Goal: Information Seeking & Learning: Learn about a topic

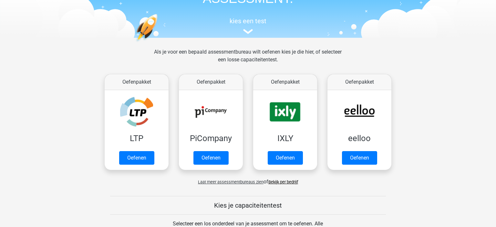
scroll to position [55, 0]
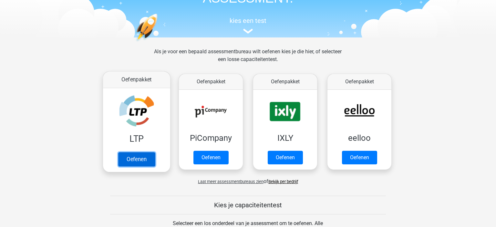
click at [132, 155] on link "Oefenen" at bounding box center [136, 159] width 37 height 14
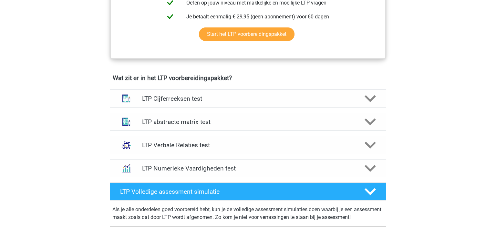
scroll to position [348, 0]
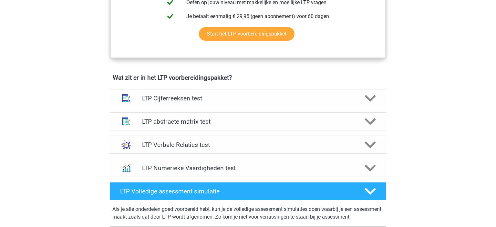
click at [277, 128] on div "LTP abstracte matrix test" at bounding box center [248, 121] width 277 height 18
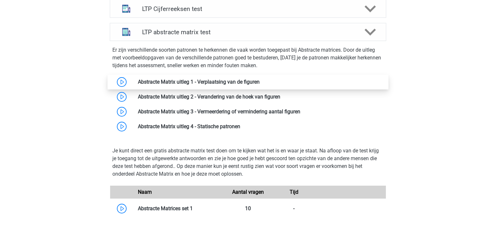
scroll to position [438, 0]
click at [260, 78] on link at bounding box center [260, 81] width 0 height 6
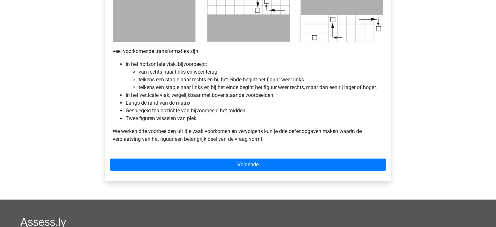
scroll to position [385, 0]
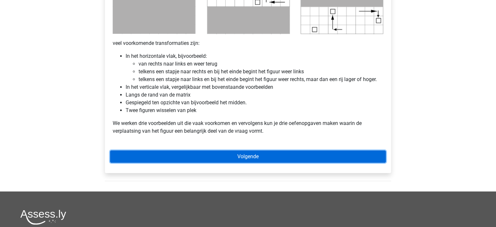
click at [301, 159] on link "Volgende" at bounding box center [248, 157] width 276 height 12
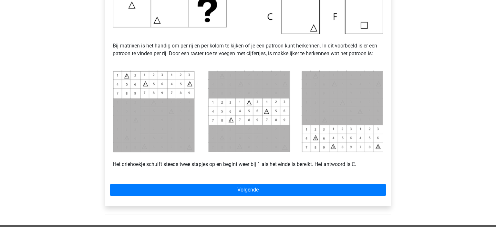
scroll to position [245, 0]
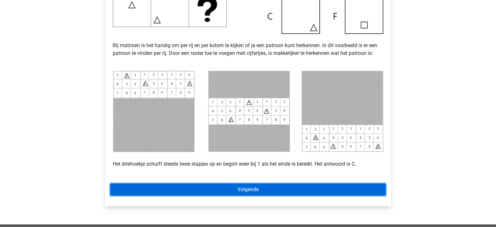
click at [297, 191] on link "Volgende" at bounding box center [248, 189] width 276 height 12
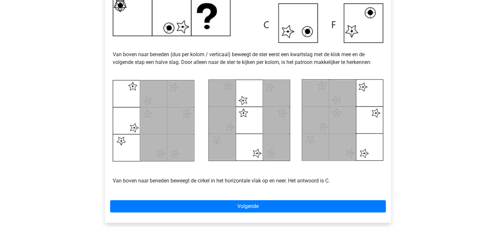
scroll to position [297, 0]
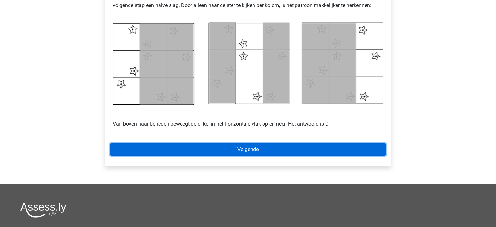
click at [328, 146] on link "Volgende" at bounding box center [248, 149] width 276 height 12
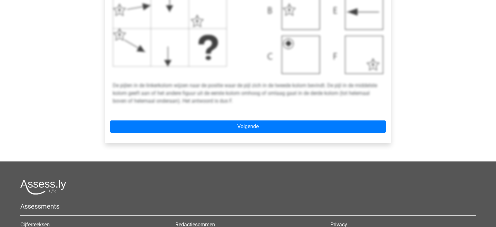
scroll to position [327, 0]
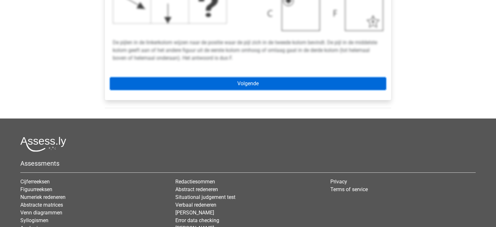
click at [317, 85] on link "Volgende" at bounding box center [248, 84] width 276 height 12
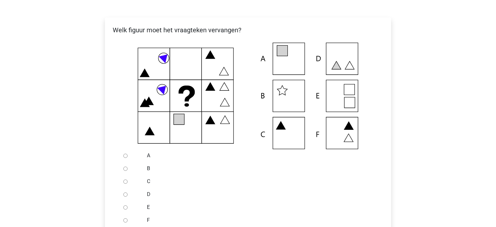
scroll to position [107, 0]
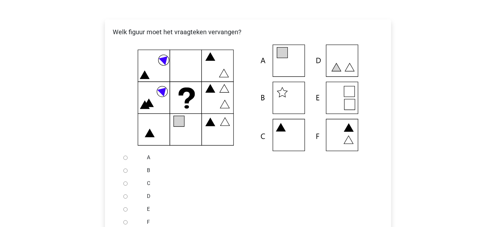
click at [350, 105] on icon at bounding box center [349, 104] width 11 height 11
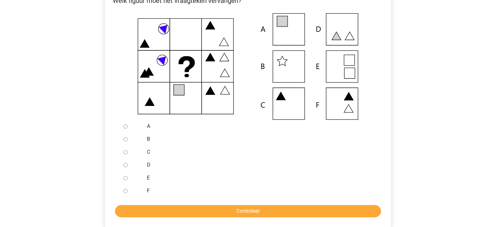
scroll to position [139, 0]
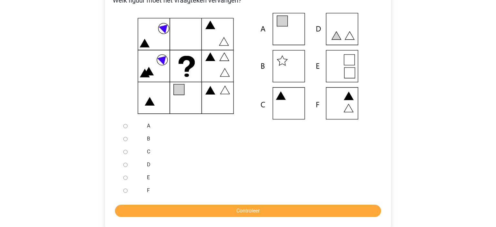
click at [125, 178] on input "E" at bounding box center [125, 178] width 4 height 4
radio input "true"
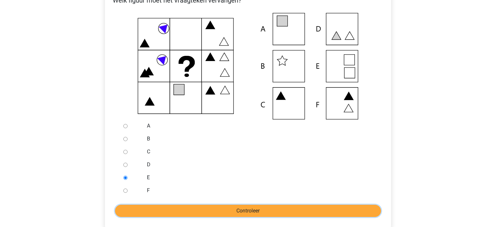
click at [179, 210] on input "Controleer" at bounding box center [248, 211] width 266 height 12
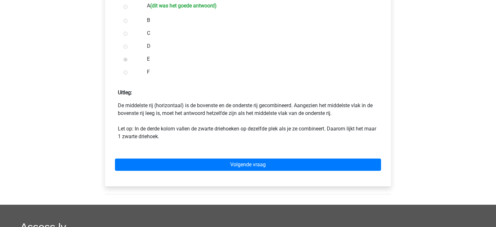
scroll to position [259, 0]
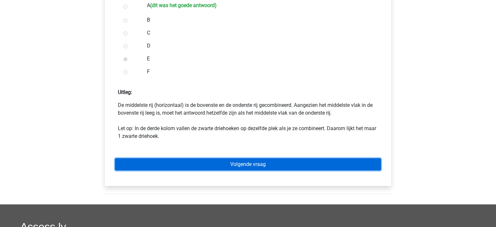
click at [322, 168] on link "Volgende vraag" at bounding box center [248, 164] width 266 height 12
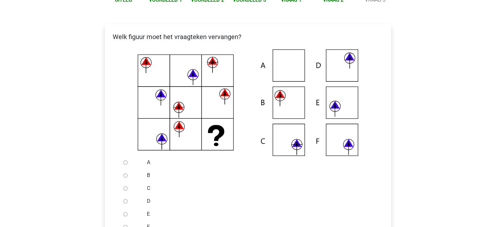
scroll to position [141, 0]
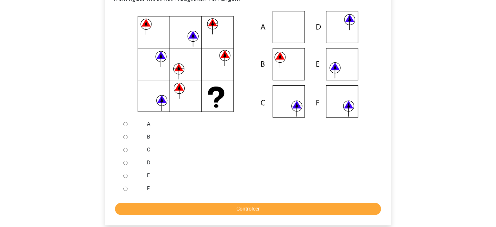
click at [125, 191] on input "F" at bounding box center [125, 189] width 4 height 4
radio input "true"
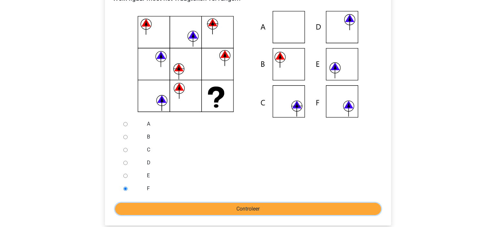
click at [182, 208] on input "Controleer" at bounding box center [248, 209] width 266 height 12
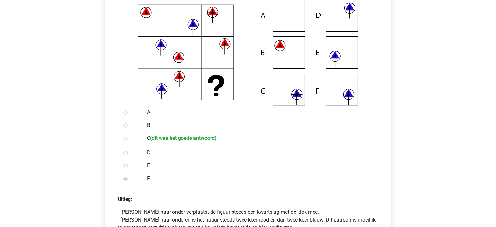
scroll to position [220, 0]
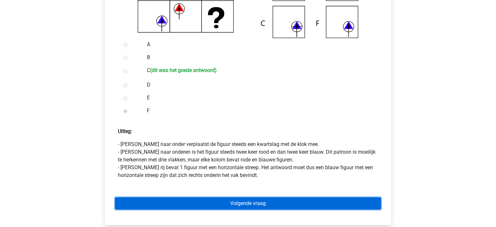
click at [275, 207] on link "Volgende vraag" at bounding box center [248, 203] width 266 height 12
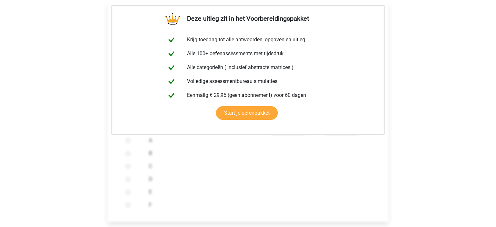
scroll to position [280, 0]
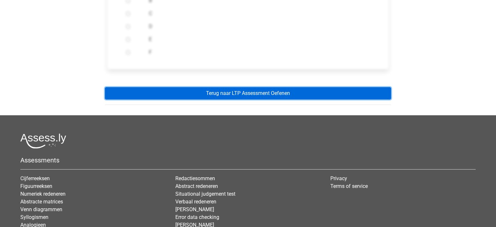
click at [305, 98] on link "Terug naar LTP Assessment Oefenen" at bounding box center [248, 93] width 286 height 12
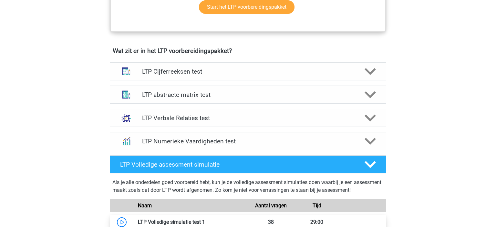
scroll to position [366, 0]
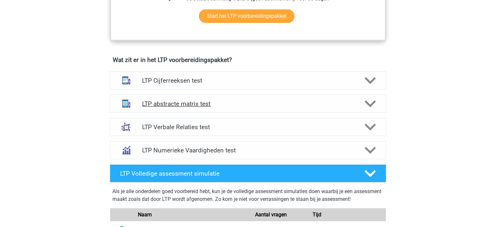
click at [287, 105] on h4 "LTP abstracte matrix test" at bounding box center [248, 103] width 212 height 7
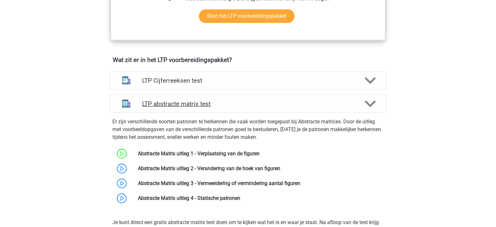
scroll to position [394, 0]
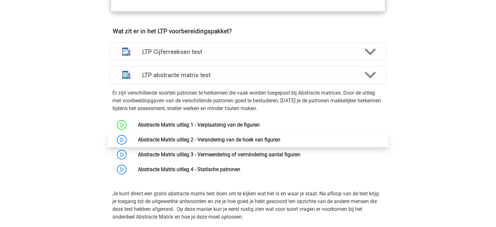
click at [280, 139] on link at bounding box center [280, 140] width 0 height 6
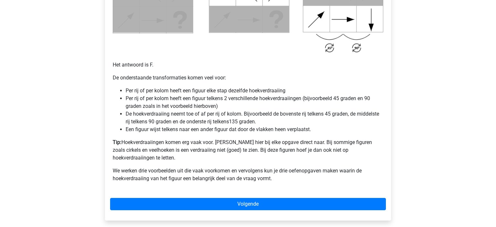
scroll to position [400, 0]
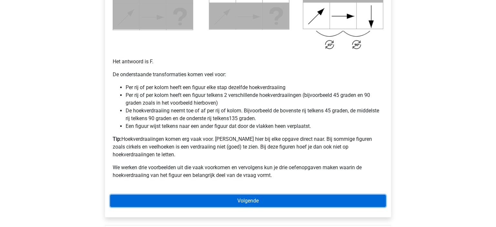
click at [262, 199] on link "Volgende" at bounding box center [248, 201] width 276 height 12
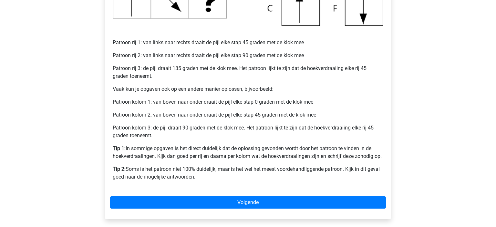
scroll to position [256, 0]
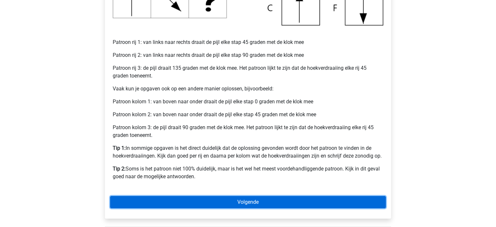
click at [281, 197] on link "Volgende" at bounding box center [248, 202] width 276 height 12
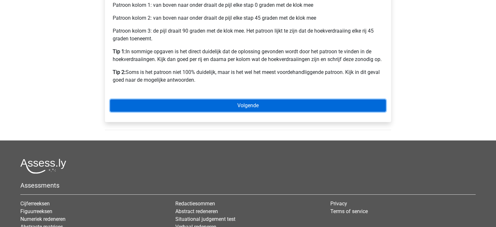
scroll to position [353, 0]
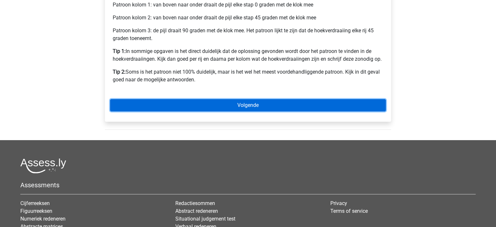
click at [279, 109] on link "Volgende" at bounding box center [248, 105] width 276 height 12
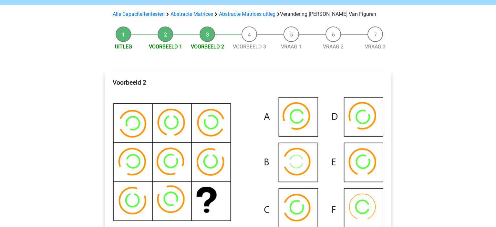
scroll to position [57, 0]
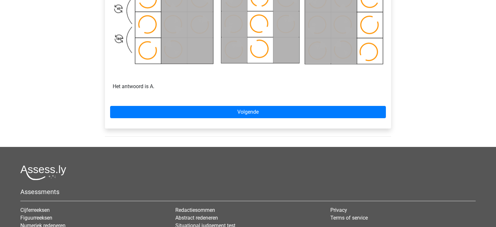
scroll to position [427, 0]
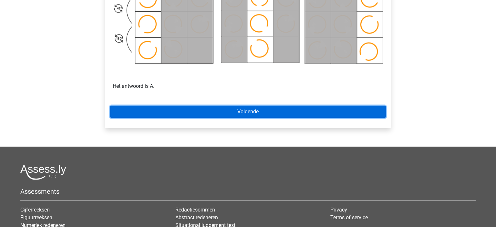
click at [220, 113] on link "Volgende" at bounding box center [248, 112] width 276 height 12
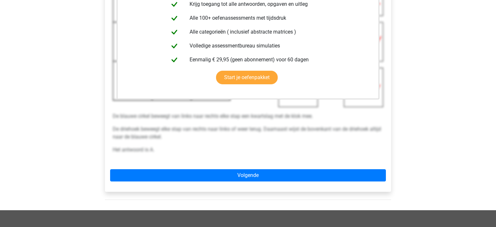
scroll to position [183, 0]
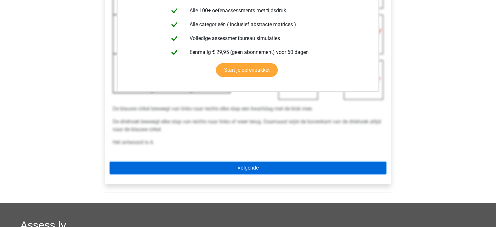
click at [303, 169] on link "Volgende" at bounding box center [248, 168] width 276 height 12
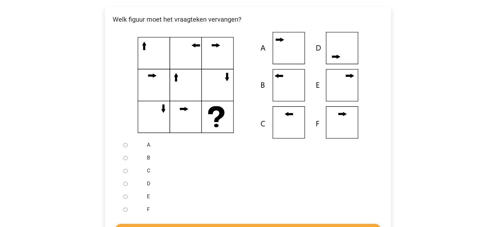
scroll to position [120, 0]
click at [124, 158] on input "B" at bounding box center [125, 158] width 4 height 4
radio input "true"
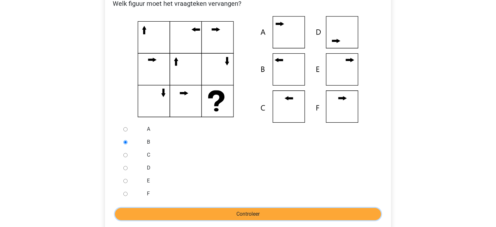
click at [184, 210] on input "Controleer" at bounding box center [248, 214] width 266 height 12
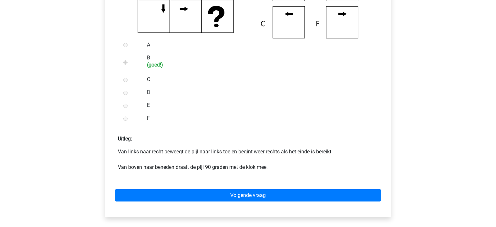
scroll to position [221, 0]
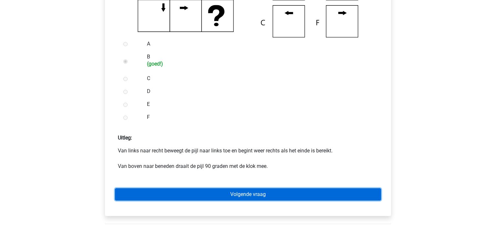
click at [262, 197] on link "Volgende vraag" at bounding box center [248, 194] width 266 height 12
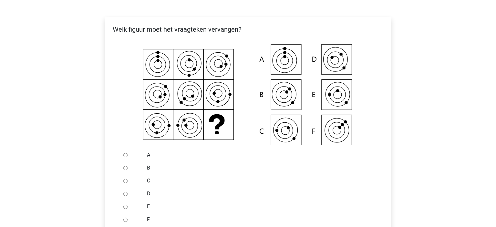
scroll to position [110, 0]
click at [123, 181] on input "C" at bounding box center [125, 181] width 4 height 4
radio input "true"
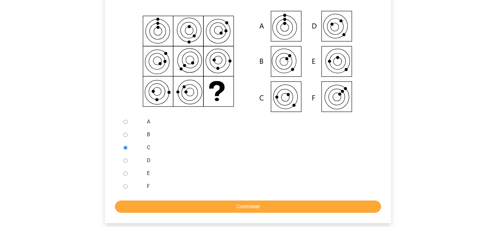
scroll to position [143, 0]
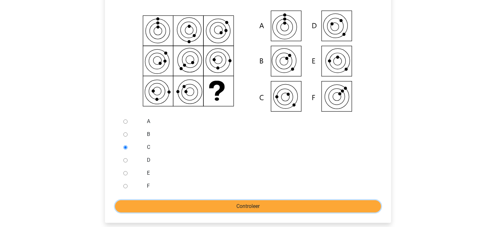
click at [244, 204] on input "Controleer" at bounding box center [248, 206] width 266 height 12
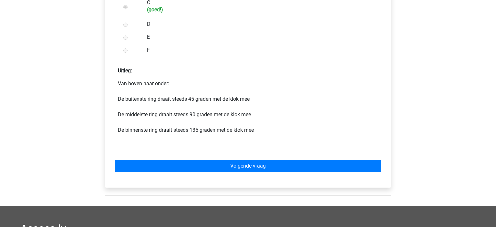
scroll to position [291, 0]
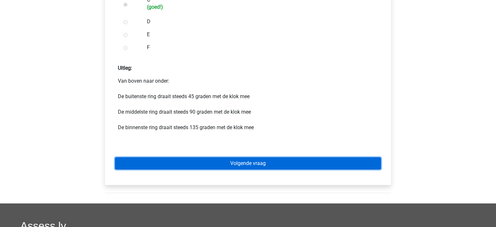
click at [246, 164] on link "Volgende vraag" at bounding box center [248, 163] width 266 height 12
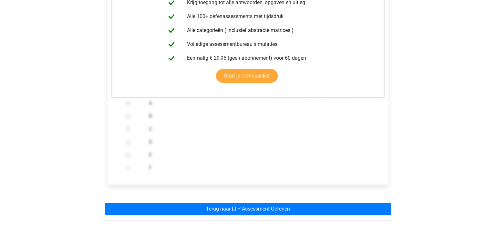
scroll to position [164, 0]
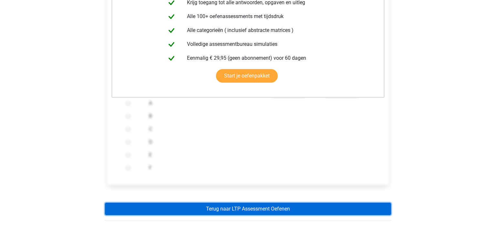
click at [262, 209] on link "Terug naar LTP Assessment Oefenen" at bounding box center [248, 209] width 286 height 12
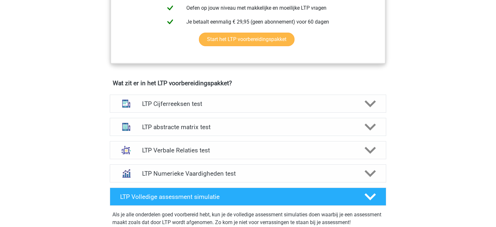
scroll to position [373, 0]
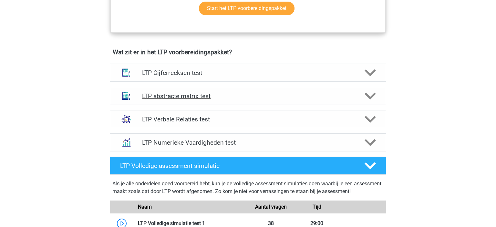
click at [360, 98] on div at bounding box center [370, 95] width 22 height 11
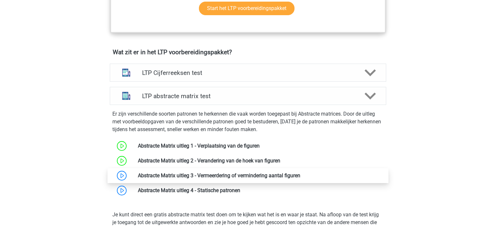
click at [300, 172] on link at bounding box center [300, 175] width 0 height 6
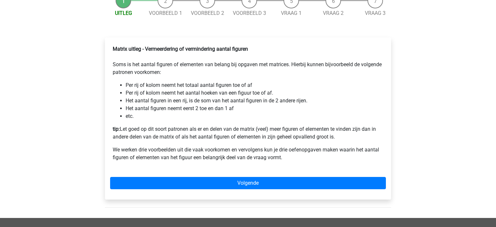
scroll to position [98, 0]
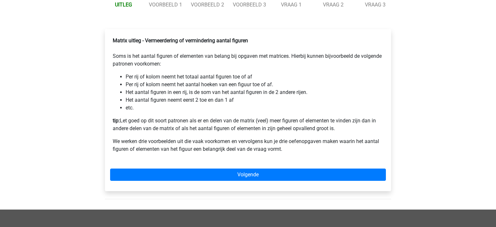
click at [240, 172] on div "Matrix uitleg - Vermeerdering of vermindering aantal figuren Soms is het aantal…" at bounding box center [248, 110] width 286 height 162
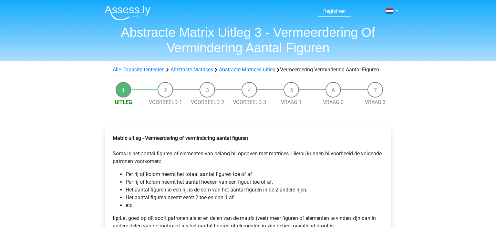
click at [121, 10] on img at bounding box center [128, 12] width 46 height 15
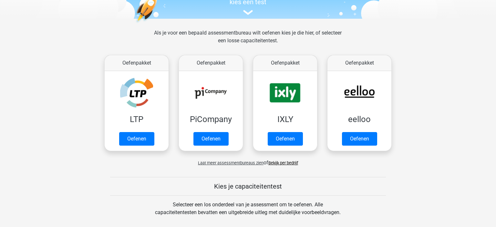
scroll to position [75, 0]
